Goal: Task Accomplishment & Management: Manage account settings

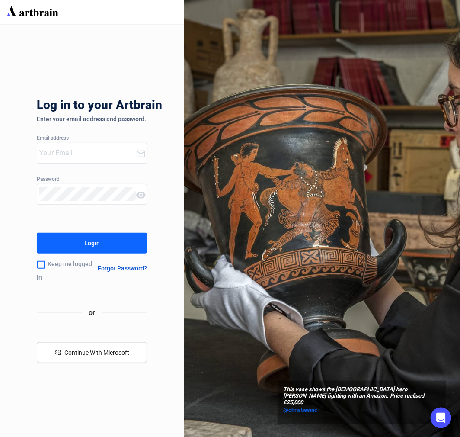
type input "[PERSON_NAME][EMAIL_ADDRESS][DOMAIN_NAME]"
click at [96, 244] on div "Login" at bounding box center [92, 243] width 16 height 14
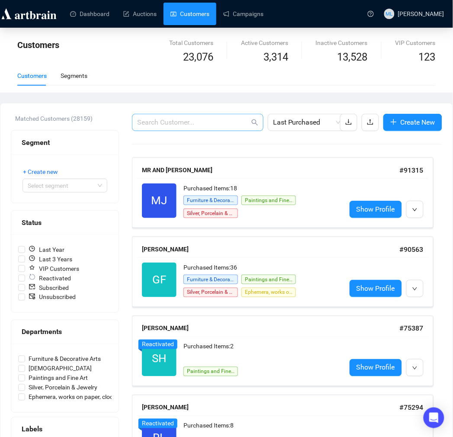
click at [151, 116] on span at bounding box center [198, 122] width 132 height 17
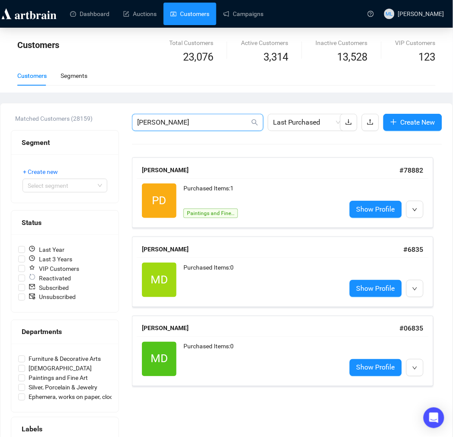
drag, startPoint x: 193, startPoint y: 119, endPoint x: 40, endPoint y: 120, distance: 153.6
click at [40, 120] on div "Matched Customers (28159) Segment + Create new Select segment Status Last Year …" at bounding box center [226, 292] width 431 height 356
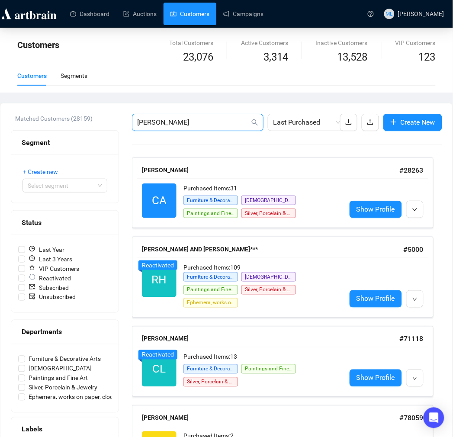
drag, startPoint x: 193, startPoint y: 119, endPoint x: 45, endPoint y: 124, distance: 148.1
type input "2280"
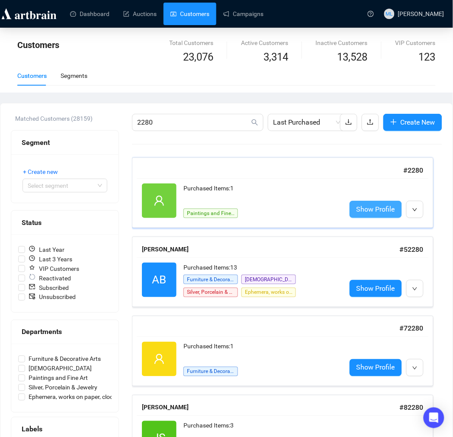
click at [365, 210] on span "Show Profile" at bounding box center [375, 209] width 39 height 11
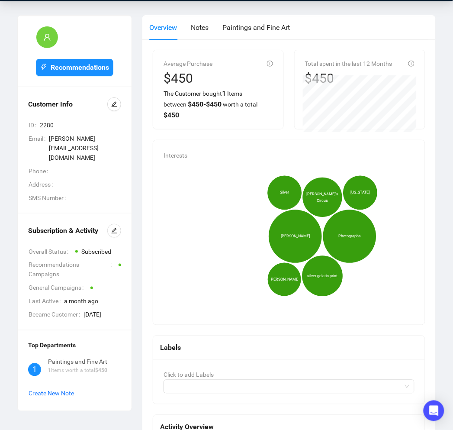
scroll to position [48, 0]
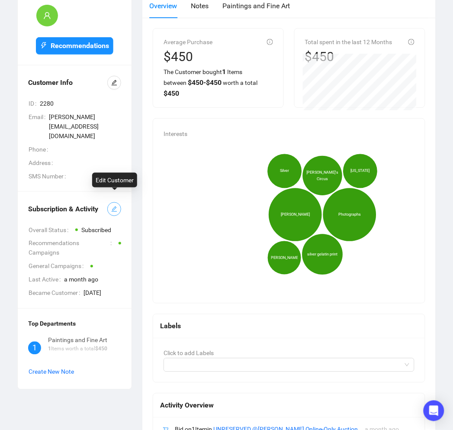
click at [112, 206] on icon "edit" at bounding box center [114, 209] width 6 height 6
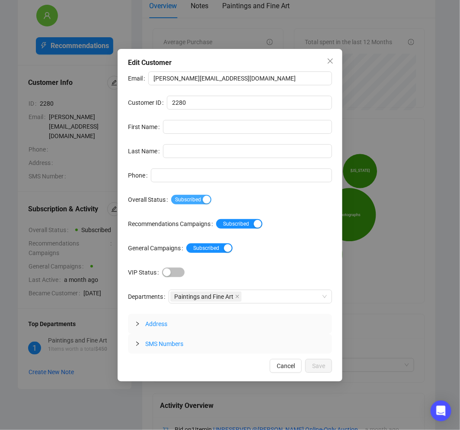
click at [203, 200] on div "button" at bounding box center [207, 200] width 8 height 8
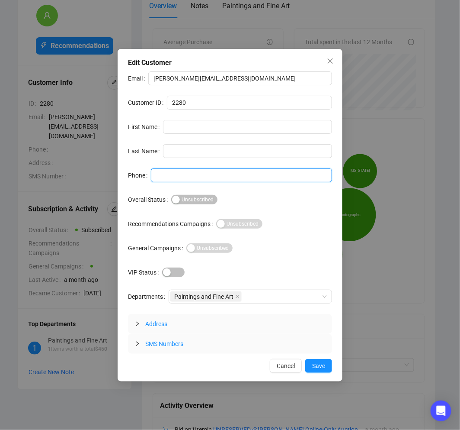
click at [174, 176] on input "Phone" at bounding box center [241, 175] width 181 height 14
type input "BLOCKED BIDDER"
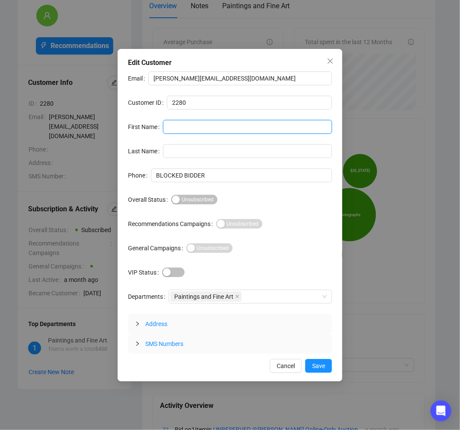
click at [169, 126] on input "First Name" at bounding box center [247, 127] width 169 height 14
type input "[PERSON_NAME]"
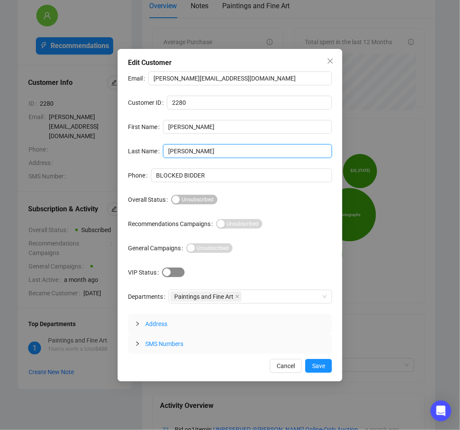
type input "[PERSON_NAME]"
click at [163, 273] on div "button" at bounding box center [167, 272] width 8 height 8
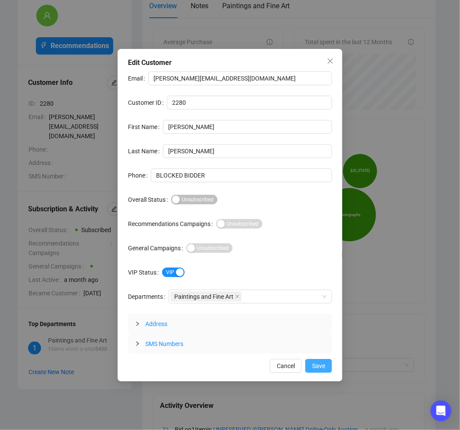
click at [317, 365] on span "Save" at bounding box center [318, 366] width 13 height 10
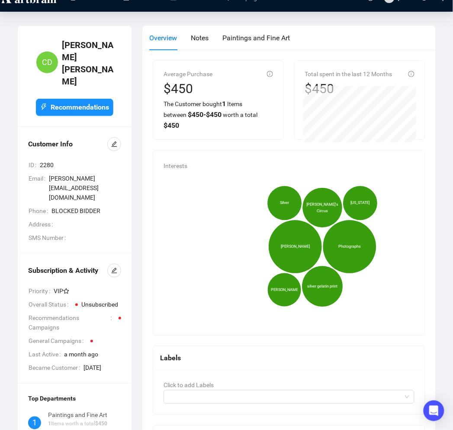
scroll to position [0, 0]
